Goal: Check status: Check status

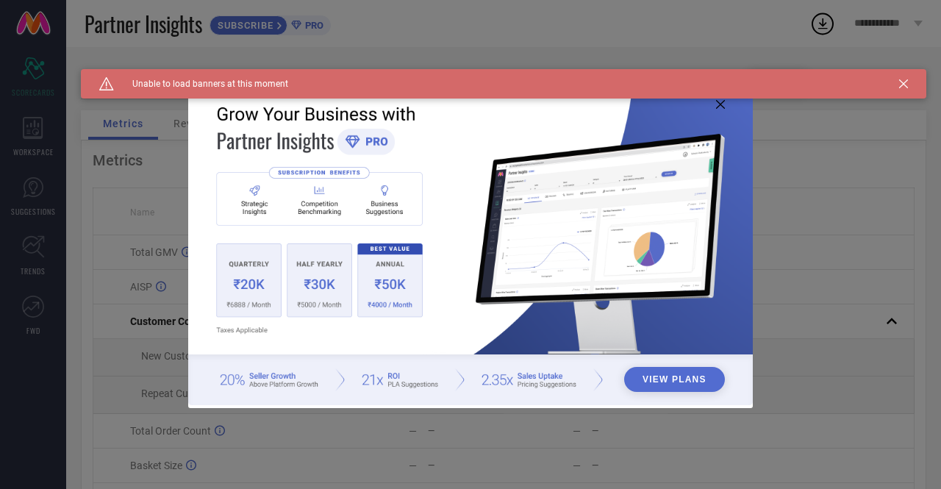
click at [900, 86] on icon at bounding box center [903, 83] width 9 height 9
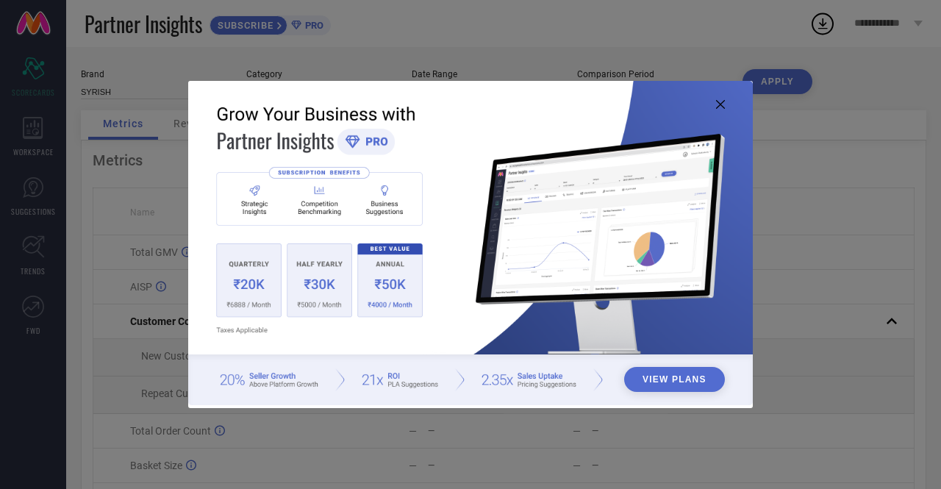
click at [716, 107] on icon at bounding box center [720, 104] width 9 height 9
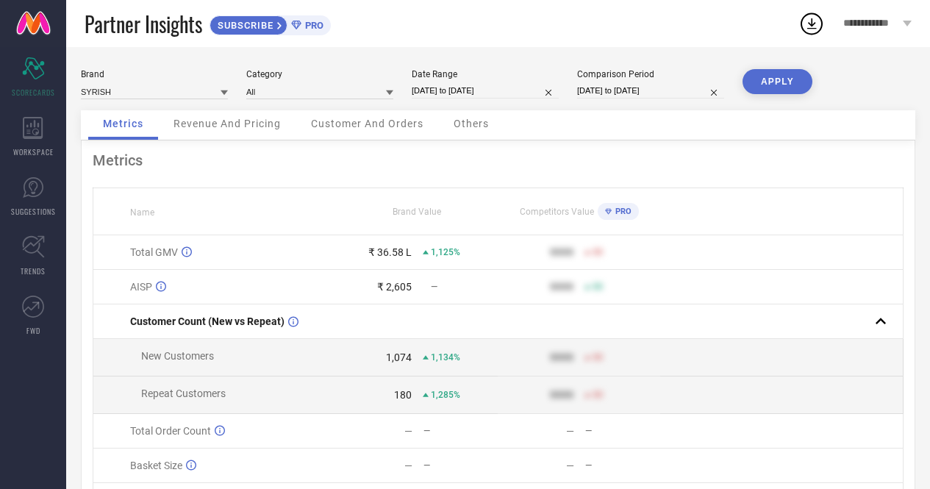
select select "8"
select select "2025"
select select "9"
select select "2025"
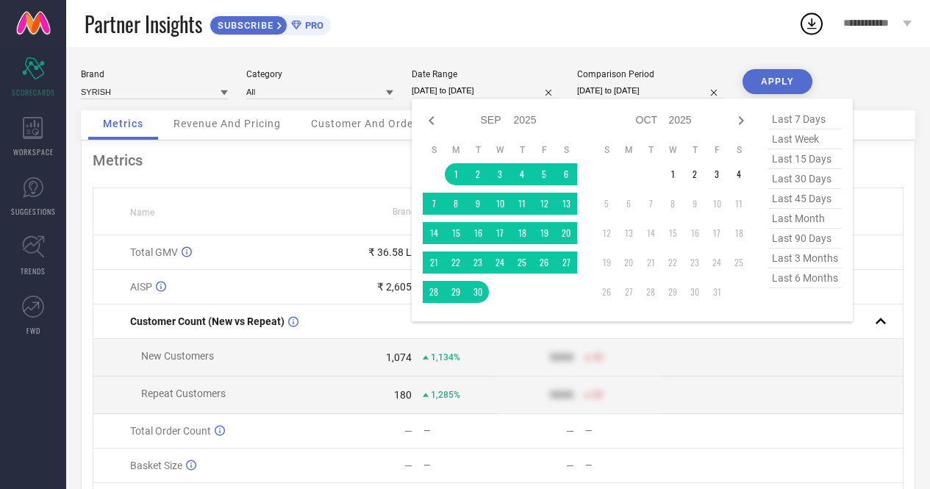
click at [460, 88] on input "[DATE] to [DATE]" at bounding box center [485, 90] width 147 height 15
click at [494, 122] on select "Jan Feb Mar Apr May Jun [DATE] Aug Sep Oct Nov Dec" at bounding box center [497, 120] width 33 height 21
select select "3"
select select "2025"
select select "4"
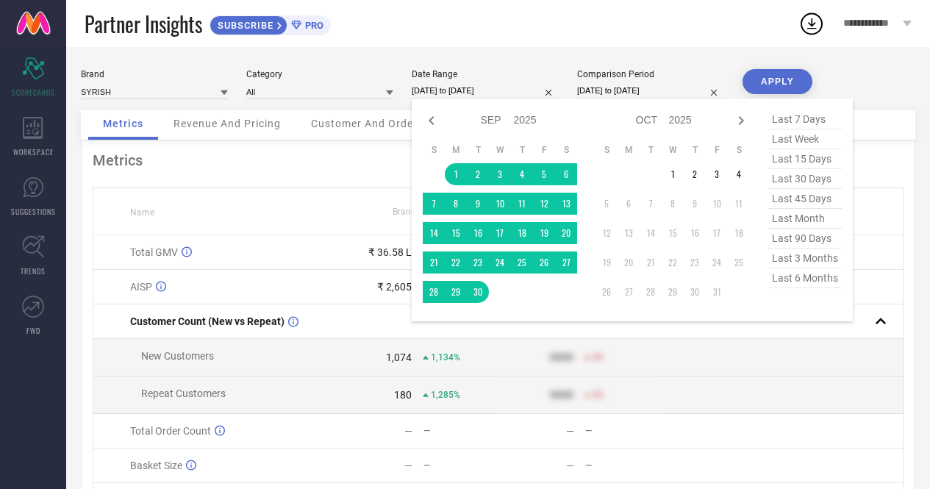
select select "2025"
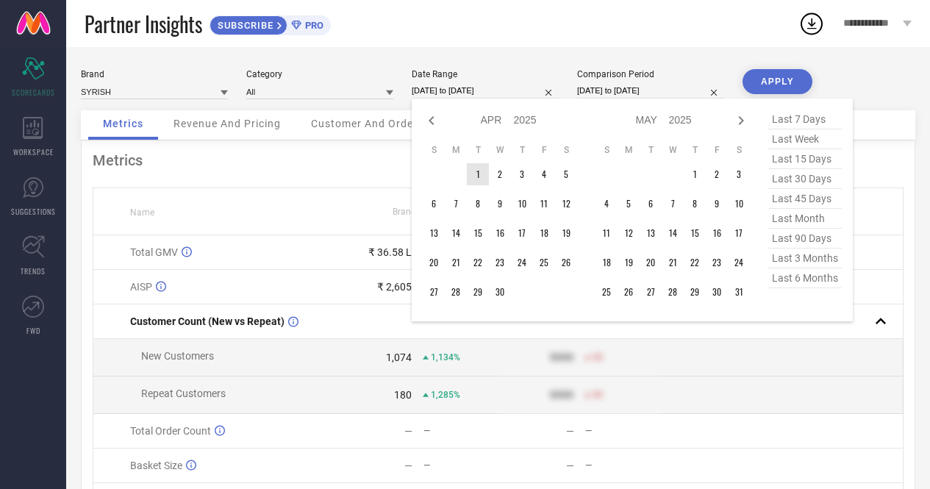
type input "After [DATE]"
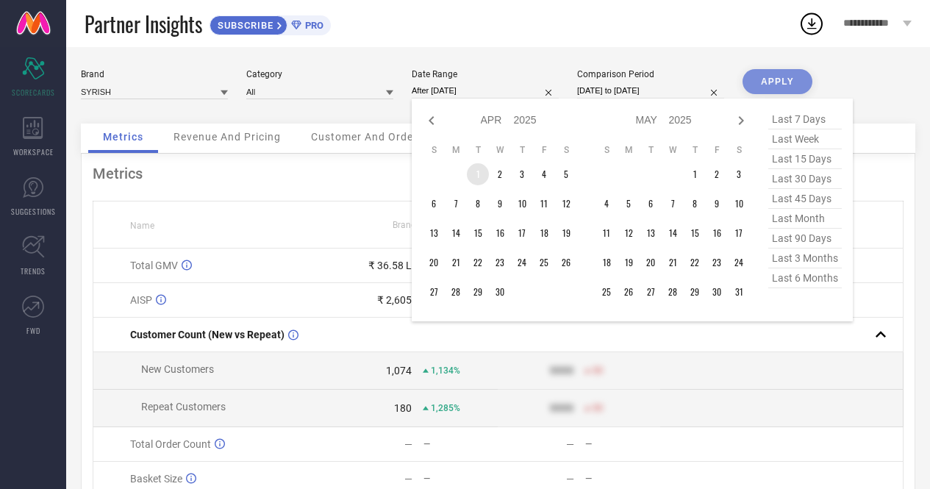
click at [479, 176] on td "1" at bounding box center [478, 174] width 22 height 22
click at [740, 124] on icon at bounding box center [741, 120] width 5 height 9
select select "4"
select select "2025"
select select "5"
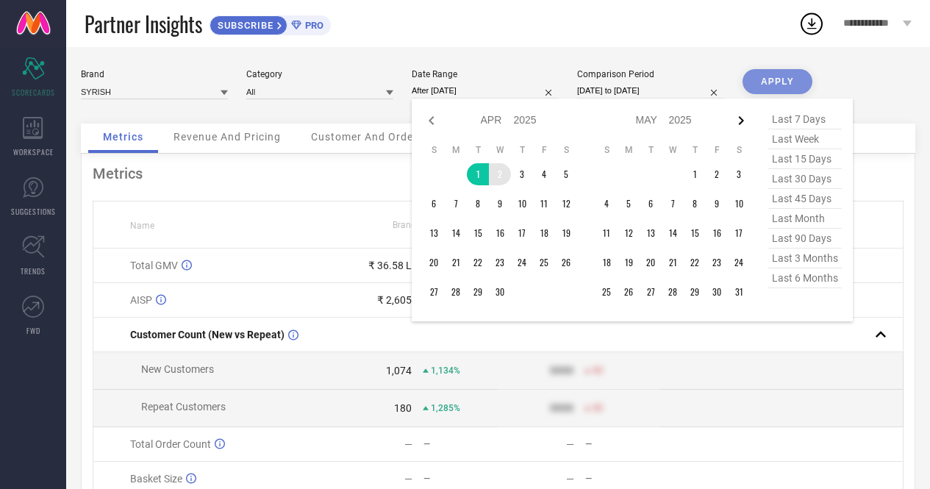
select select "2025"
click at [740, 124] on icon at bounding box center [741, 120] width 5 height 9
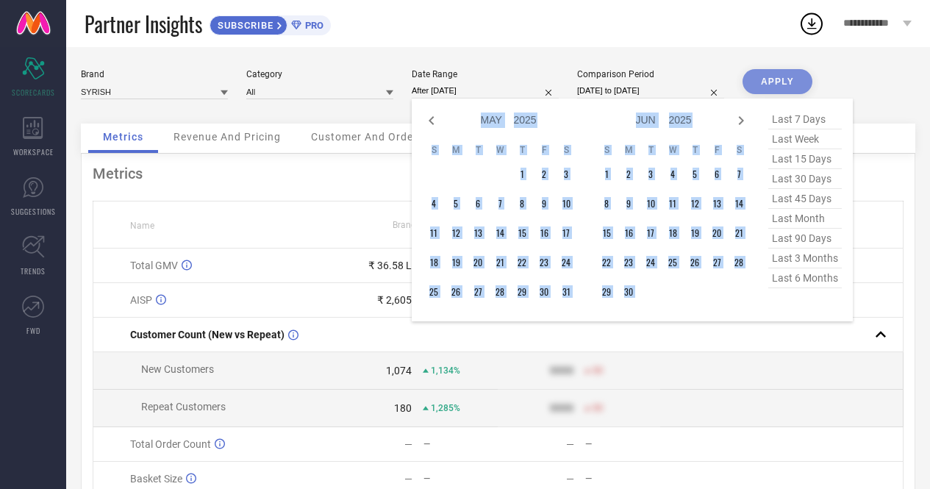
select select "5"
select select "2025"
select select "6"
select select "2025"
click at [740, 124] on icon at bounding box center [741, 120] width 5 height 9
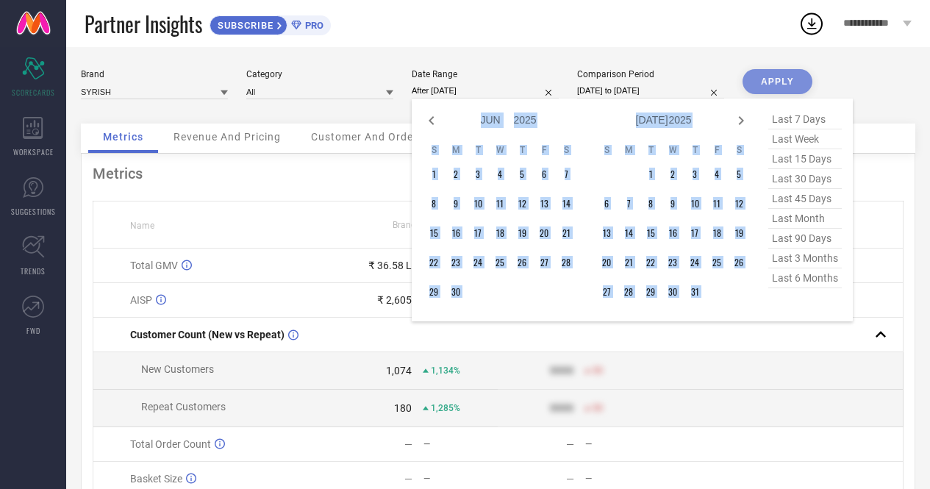
select select "6"
select select "2025"
select select "7"
select select "2025"
click at [740, 124] on icon at bounding box center [741, 120] width 5 height 9
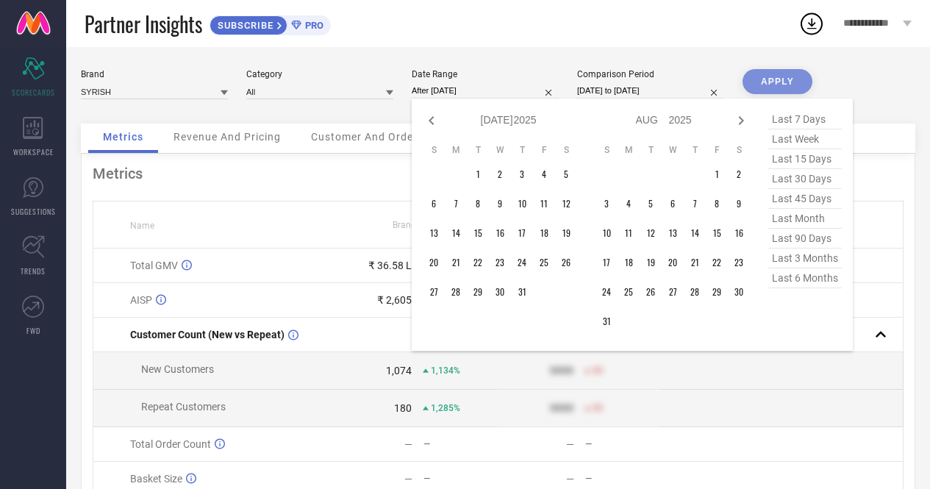
select select "7"
select select "2025"
select select "8"
select select "2025"
click at [740, 124] on icon at bounding box center [741, 120] width 5 height 9
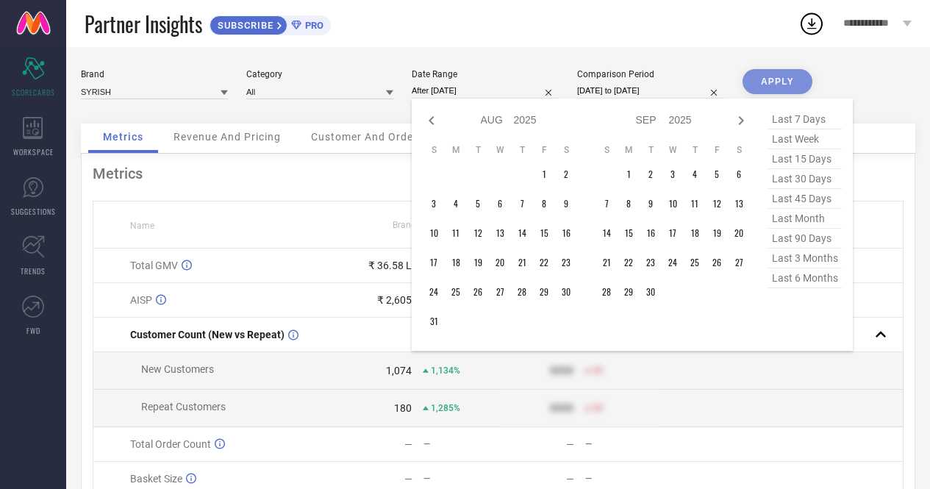
select select "8"
select select "2025"
select select "9"
select select "2025"
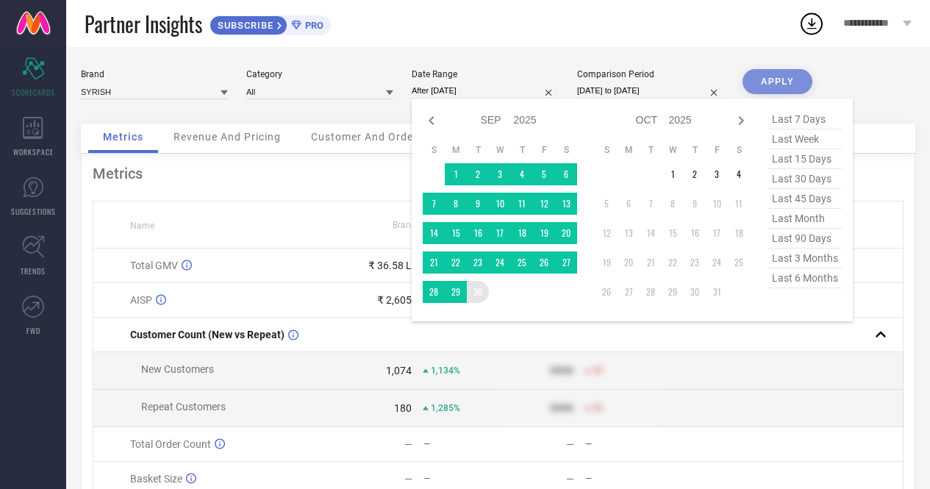
type input "[DATE] to [DATE]"
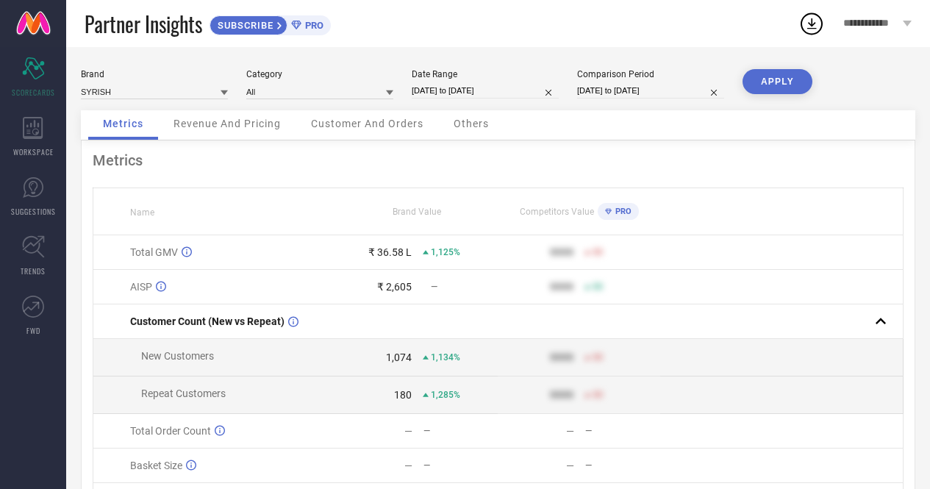
click at [779, 87] on button "APPLY" at bounding box center [778, 81] width 70 height 25
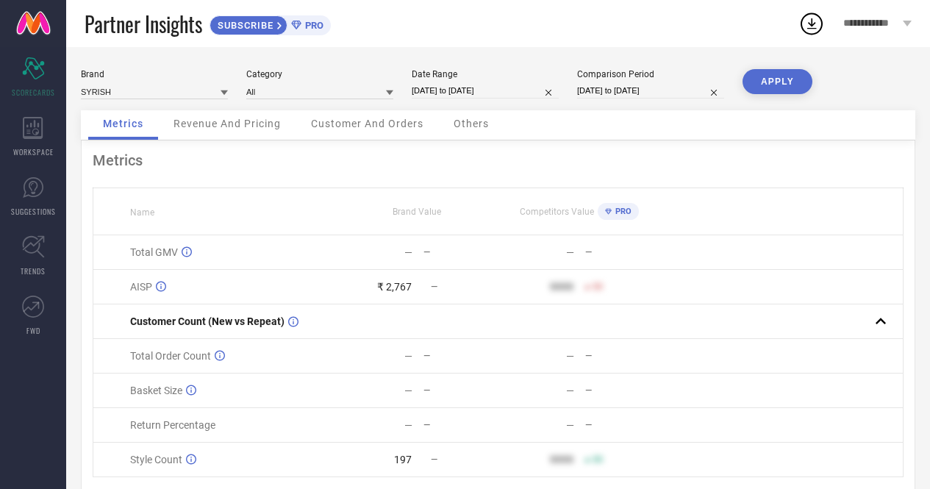
select select "3"
select select "2025"
select select "4"
select select "2025"
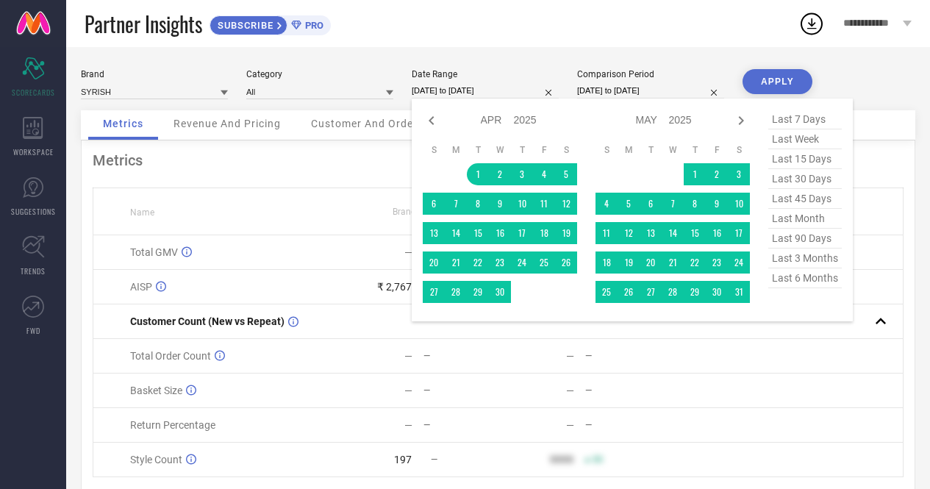
click at [464, 90] on input "[DATE] to [DATE]" at bounding box center [485, 90] width 147 height 15
type input "After [DATE]"
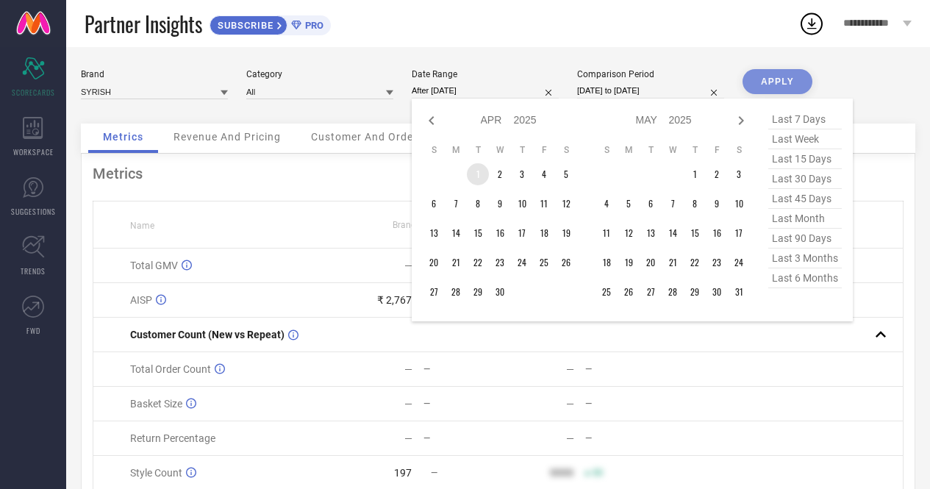
click at [474, 173] on td "1" at bounding box center [478, 174] width 22 height 22
click at [736, 121] on icon at bounding box center [741, 121] width 18 height 18
select select "4"
select select "2025"
select select "5"
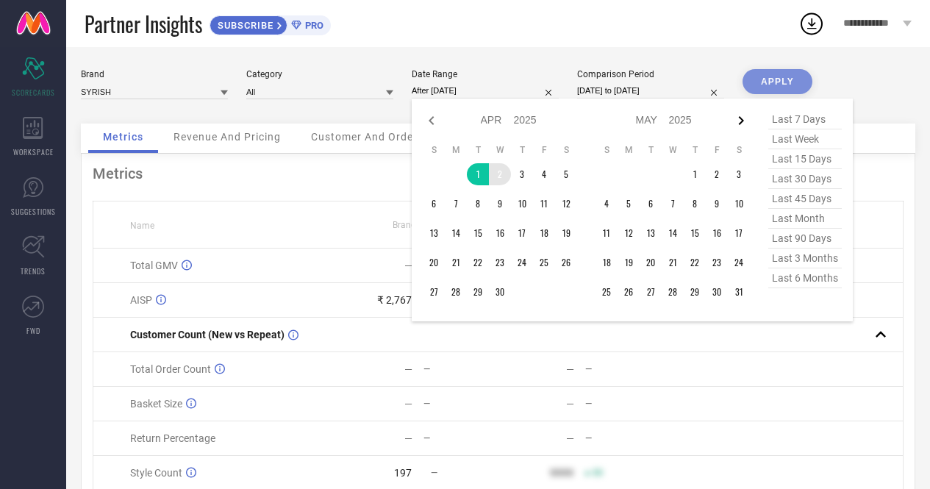
select select "2025"
click at [736, 121] on icon at bounding box center [741, 121] width 18 height 18
select select "5"
select select "2025"
select select "6"
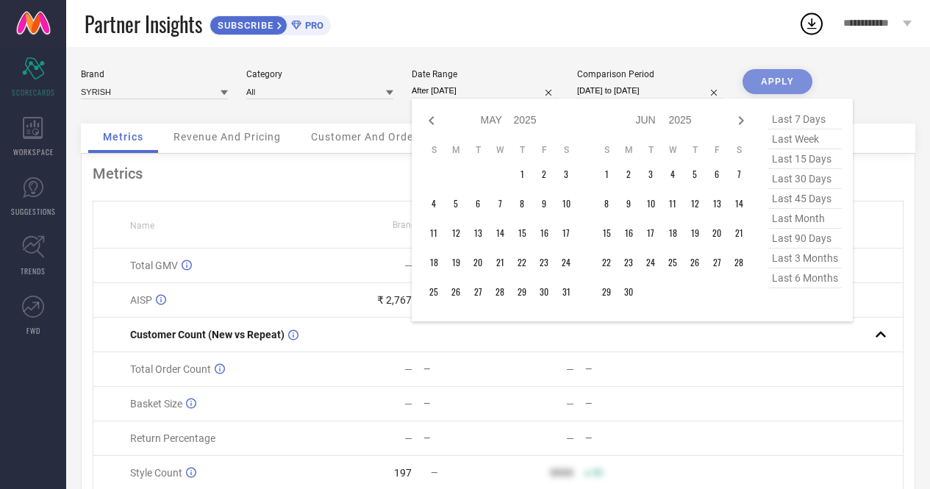
select select "2025"
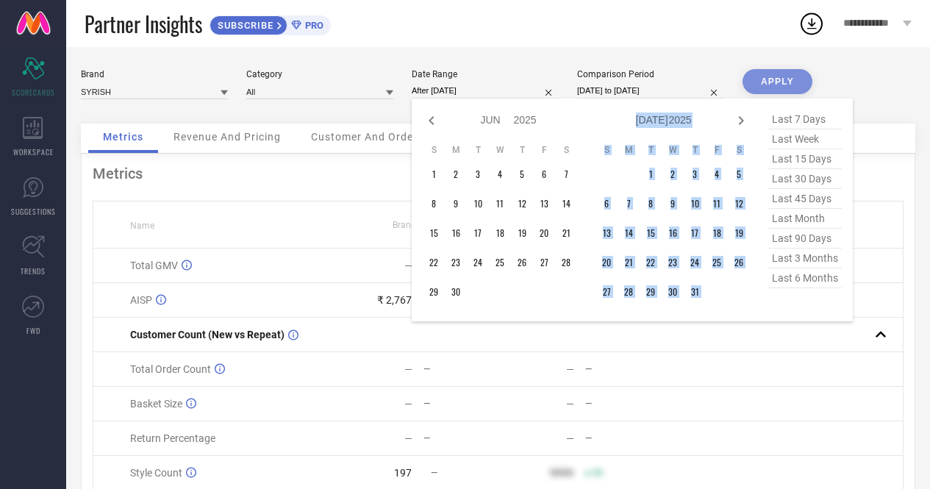
click at [736, 121] on icon at bounding box center [741, 121] width 18 height 18
select select "6"
select select "2025"
select select "7"
select select "2025"
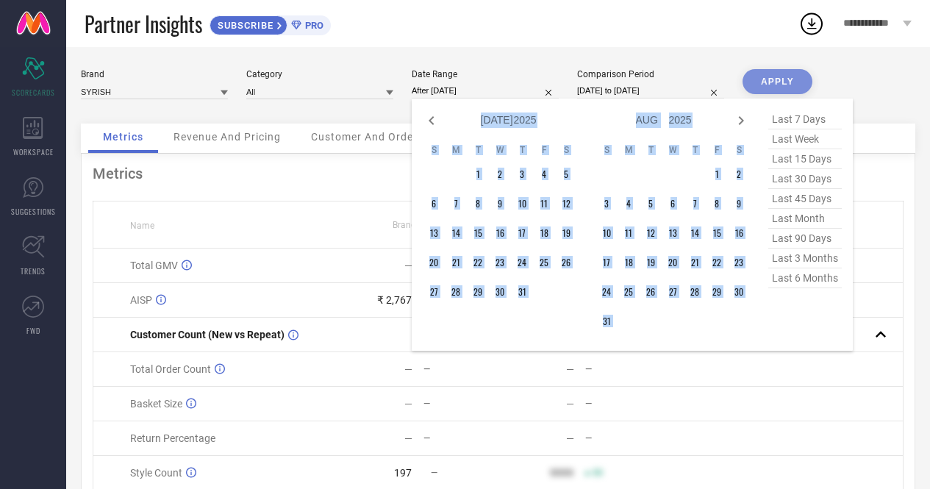
click at [736, 121] on icon at bounding box center [741, 121] width 18 height 18
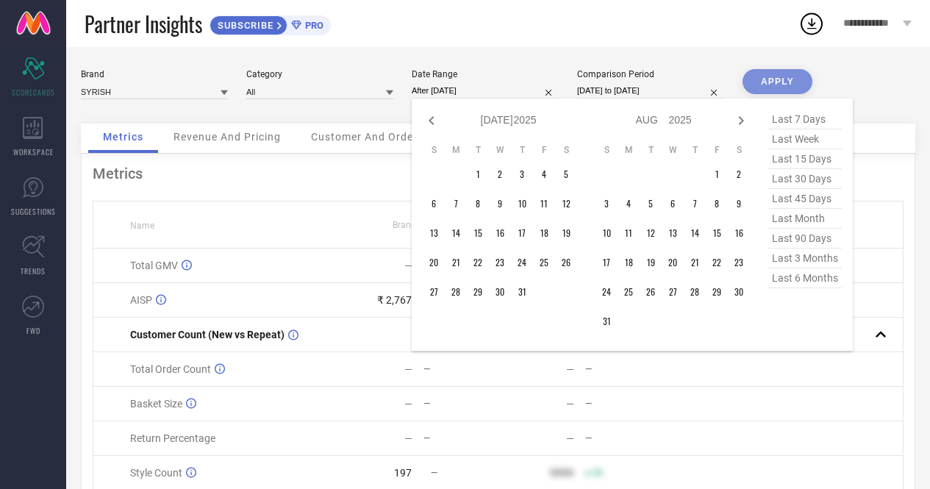
select select "7"
select select "2025"
select select "8"
select select "2025"
click at [736, 121] on icon at bounding box center [741, 121] width 18 height 18
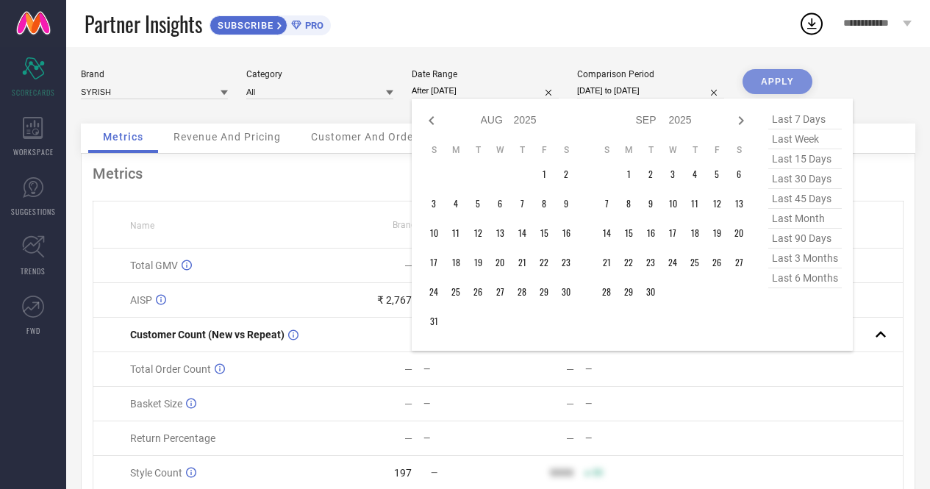
select select "8"
select select "2025"
select select "9"
select select "2025"
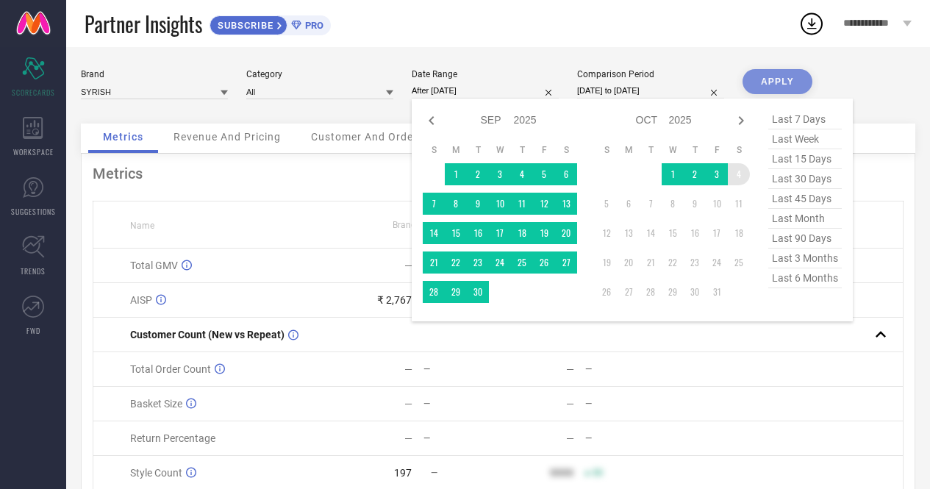
type input "[DATE] to [DATE]"
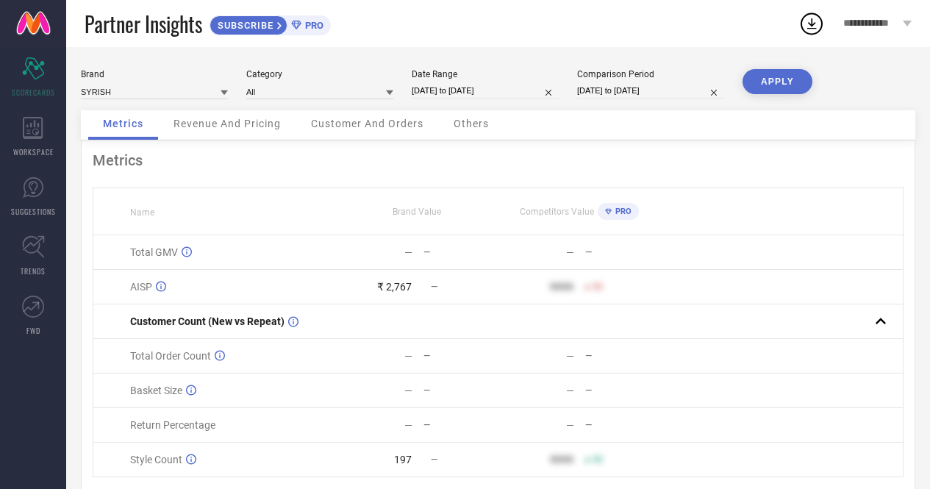
click at [772, 74] on button "APPLY" at bounding box center [778, 81] width 70 height 25
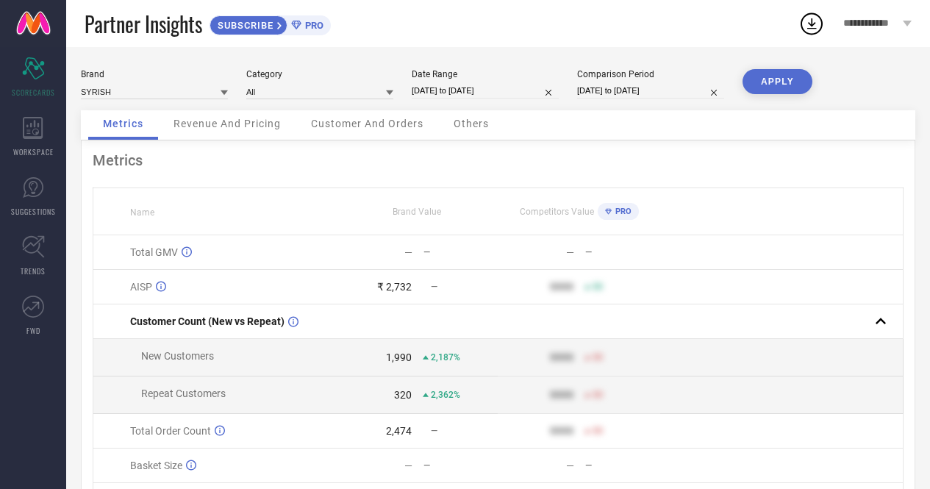
select select "3"
select select "2025"
select select "4"
select select "2025"
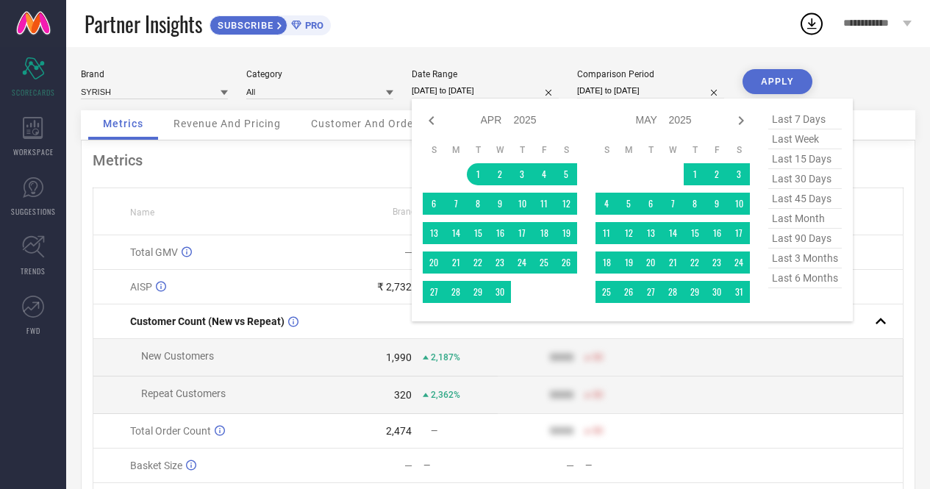
click at [453, 87] on input "[DATE] to [DATE]" at bounding box center [485, 90] width 147 height 15
click at [739, 118] on icon at bounding box center [741, 120] width 5 height 9
select select "4"
select select "2025"
select select "5"
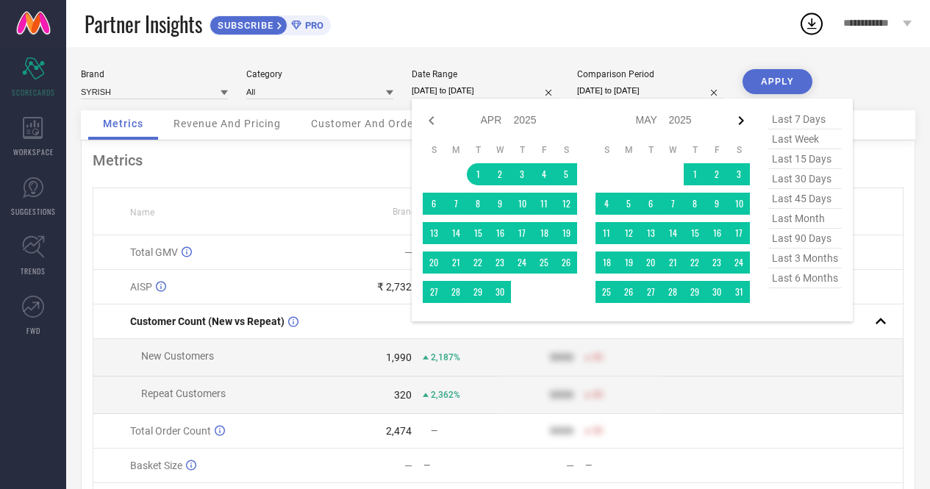
select select "2025"
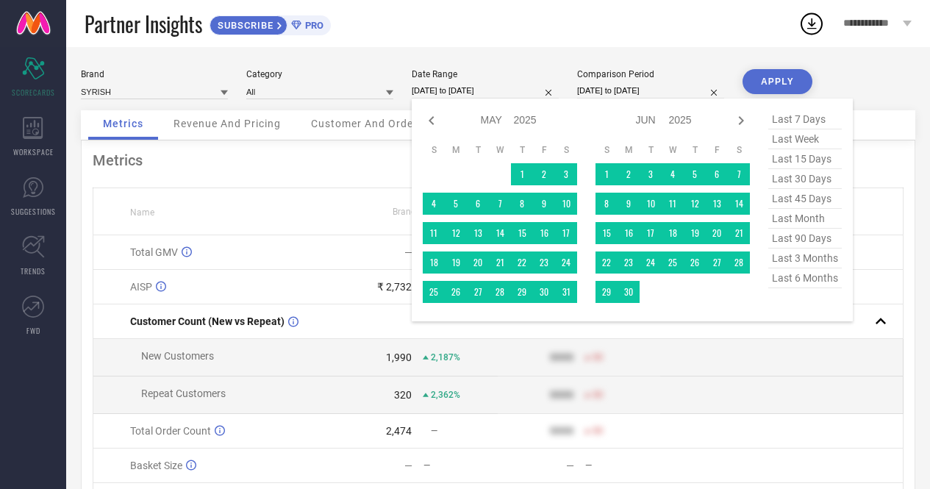
click at [739, 118] on icon at bounding box center [741, 120] width 5 height 9
select select "5"
select select "2025"
select select "6"
select select "2025"
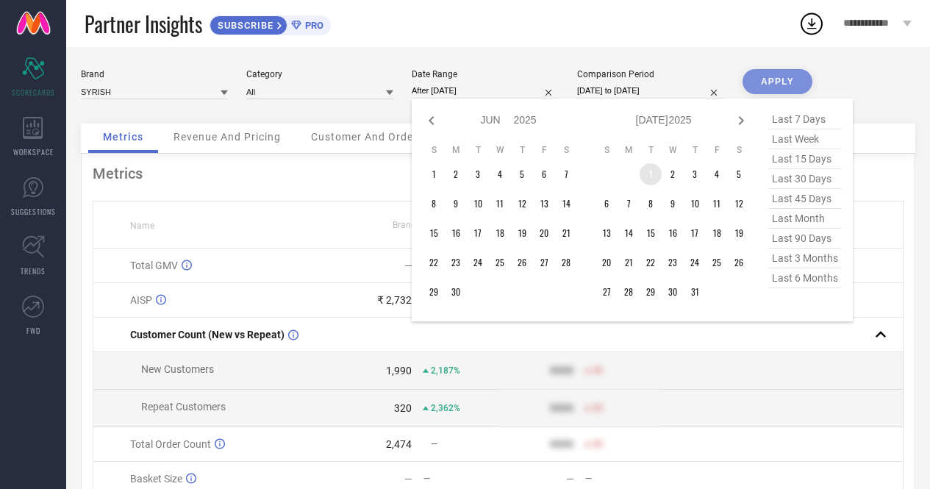
click at [649, 169] on td "1" at bounding box center [651, 174] width 22 height 22
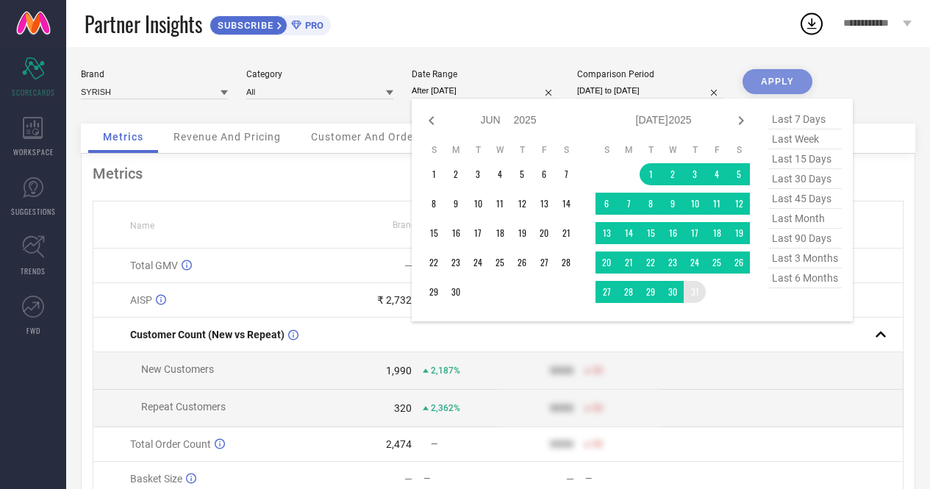
type input "[DATE] to [DATE]"
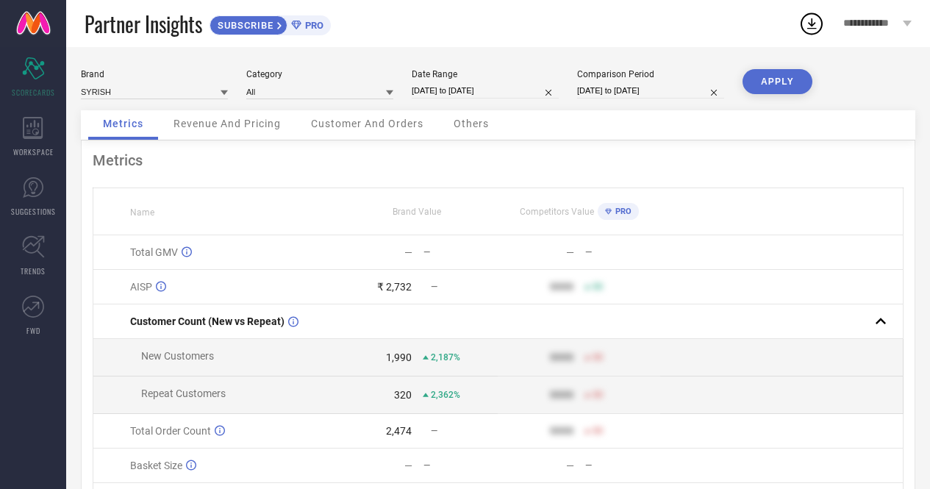
click at [778, 77] on button "APPLY" at bounding box center [778, 81] width 70 height 25
select select "6"
select select "2025"
select select "7"
select select "2025"
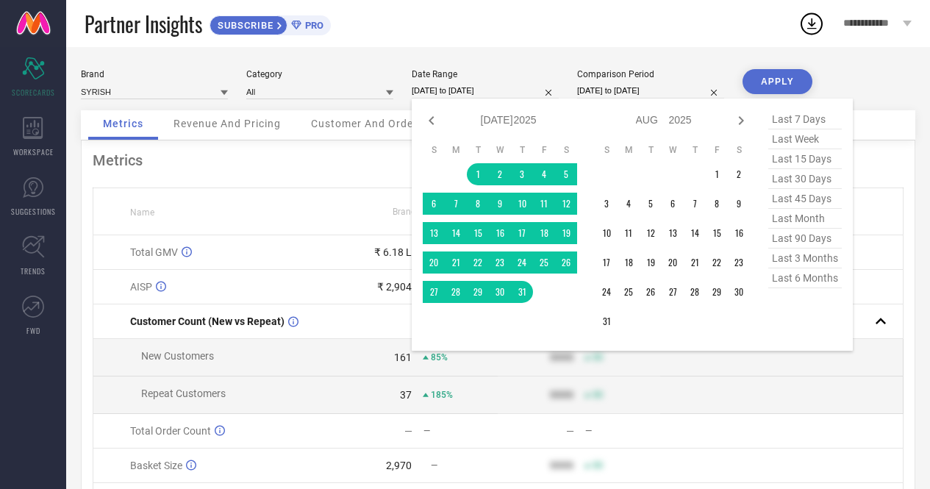
click at [462, 90] on input "[DATE] to [DATE]" at bounding box center [485, 90] width 147 height 15
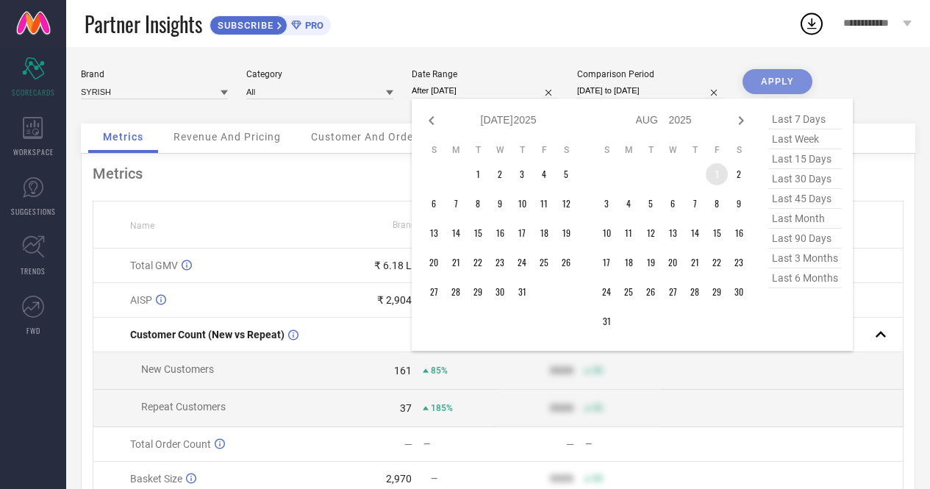
click at [715, 176] on td "1" at bounding box center [717, 174] width 22 height 22
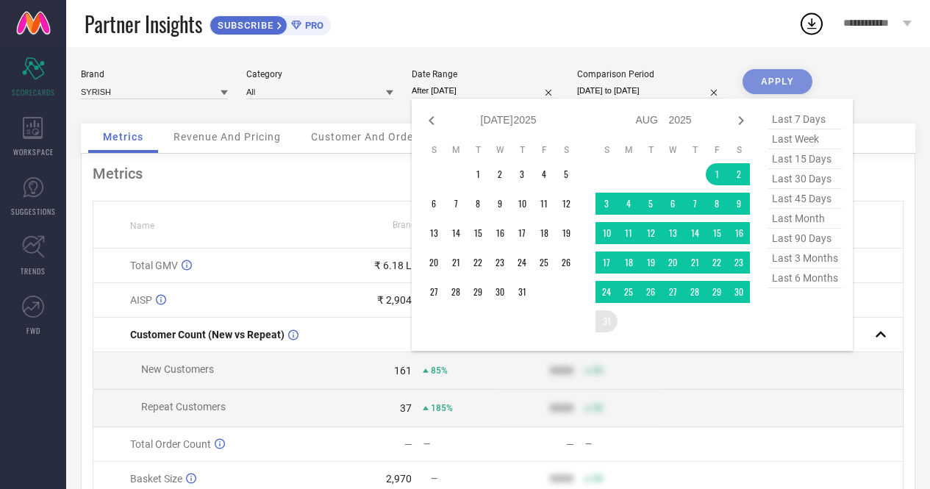
type input "[DATE] to [DATE]"
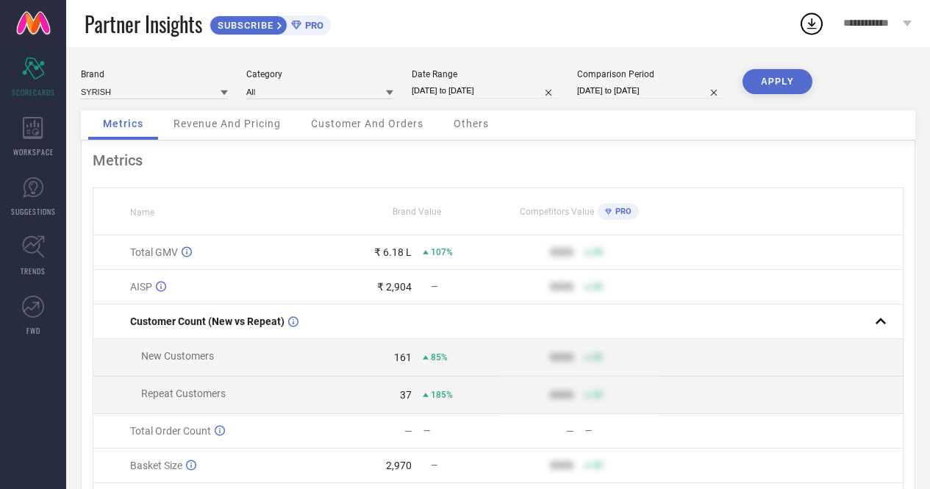
click at [767, 81] on button "APPLY" at bounding box center [778, 81] width 70 height 25
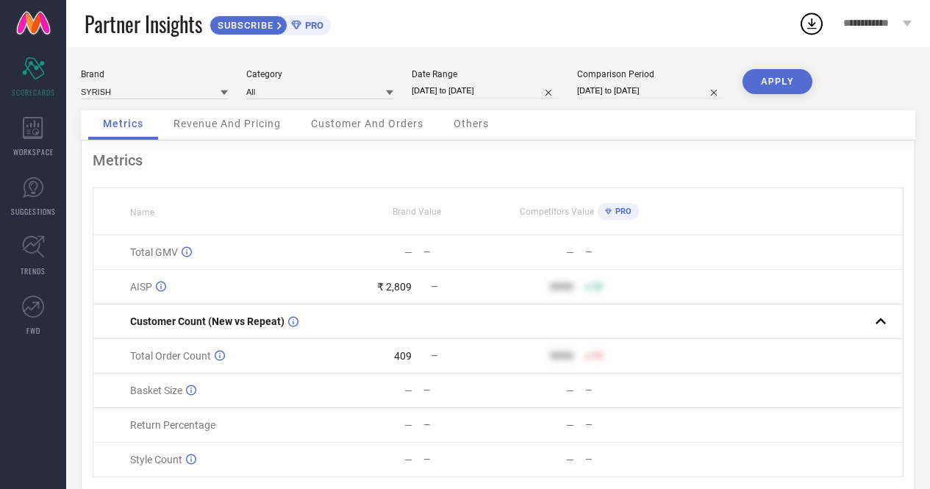
select select "7"
select select "2025"
select select "8"
select select "2025"
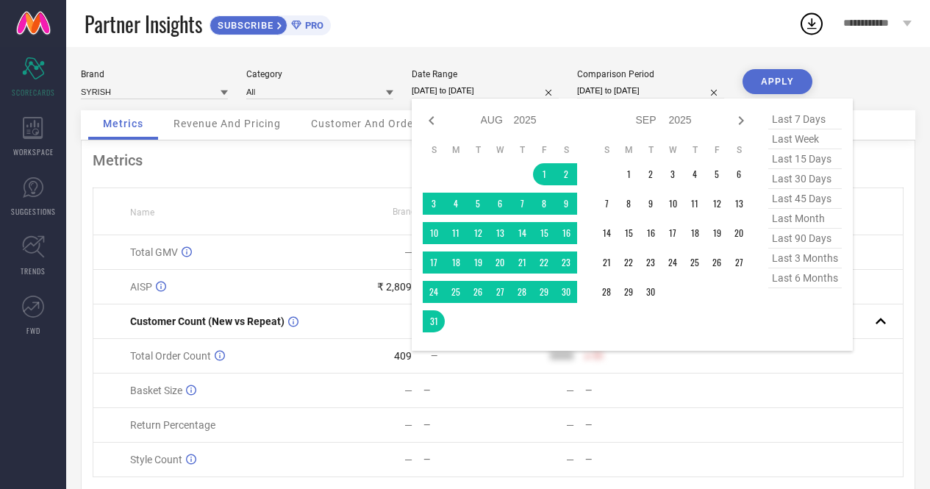
click at [476, 90] on input "[DATE] to [DATE]" at bounding box center [485, 90] width 147 height 15
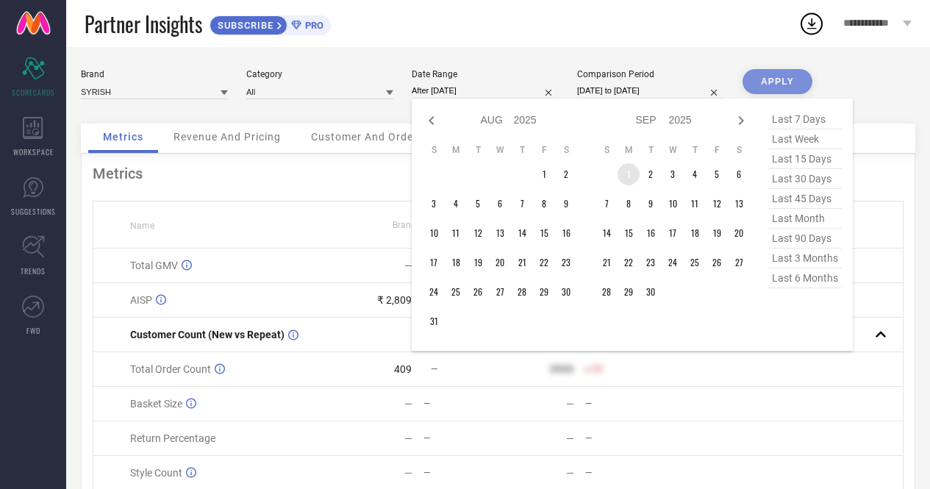
click at [624, 174] on td "1" at bounding box center [629, 174] width 22 height 22
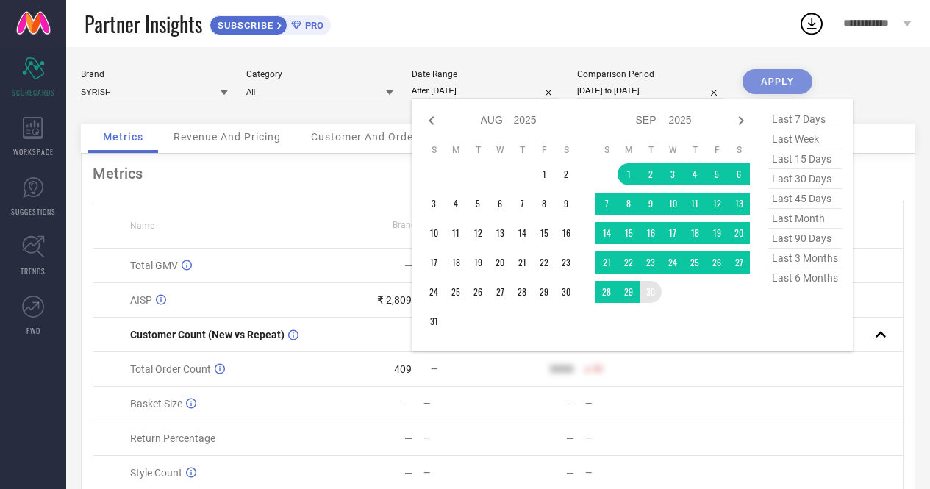
type input "[DATE] to [DATE]"
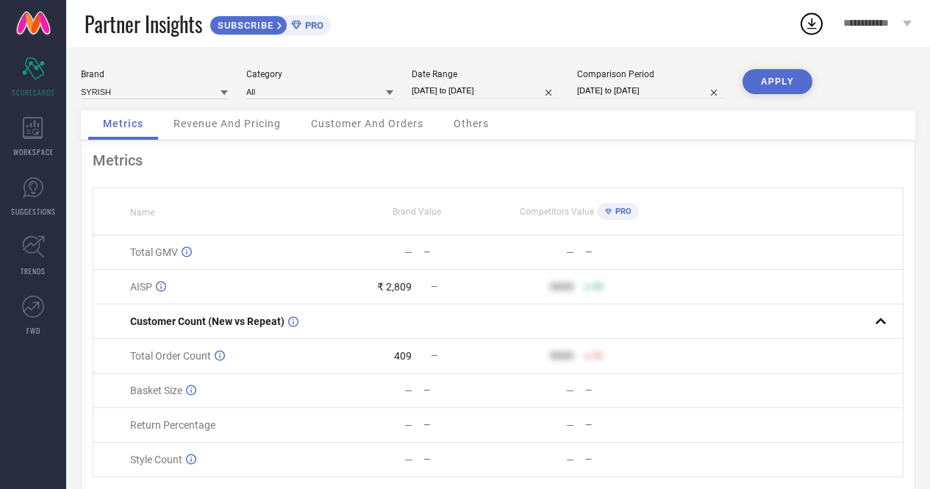
click at [768, 74] on button "APPLY" at bounding box center [778, 81] width 70 height 25
